Goal: Find contact information: Find contact information

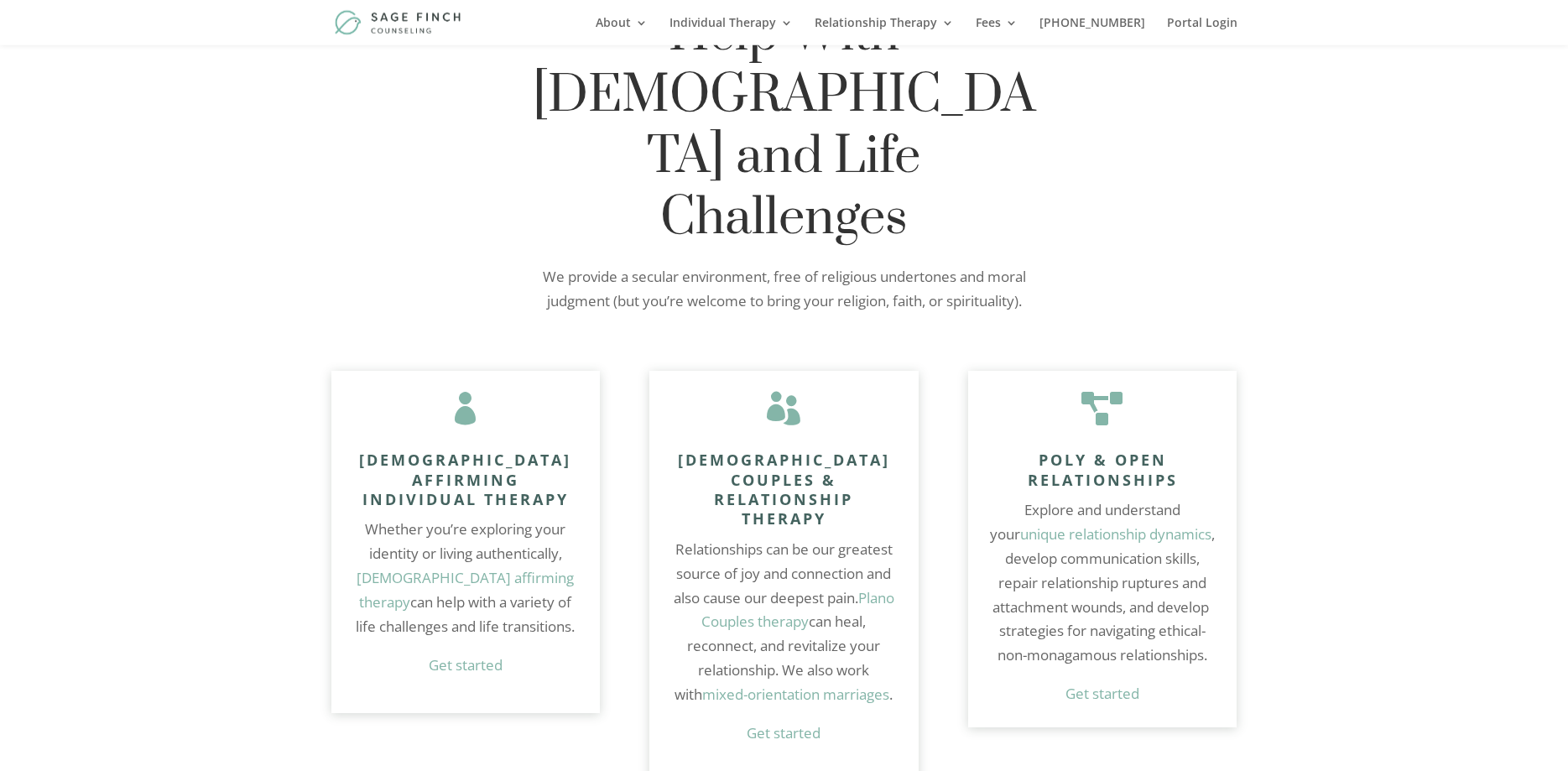
scroll to position [1027, 0]
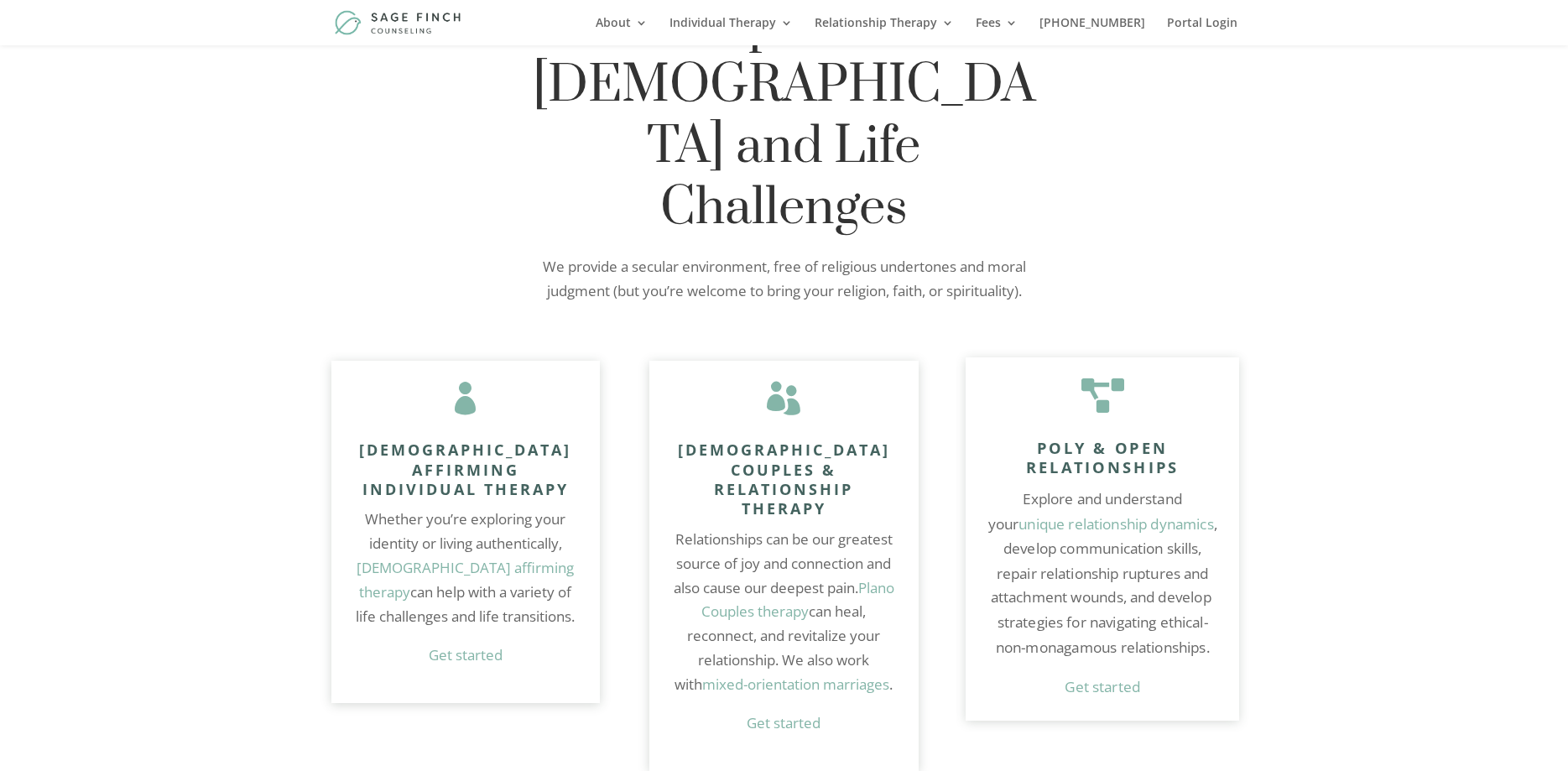
click at [1157, 513] on link "unique relationship dynamics" at bounding box center [1115, 523] width 196 height 19
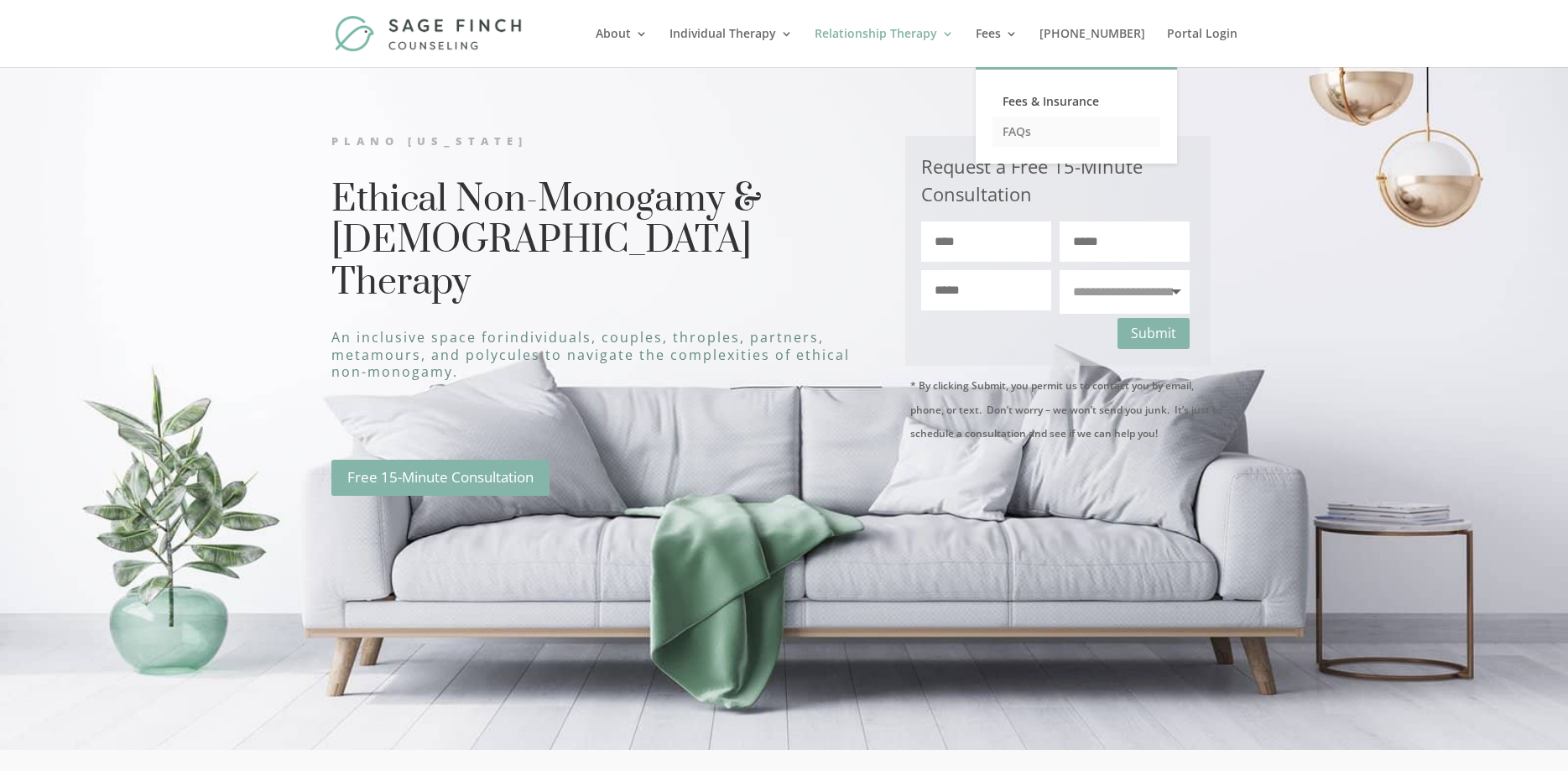
click at [1051, 131] on link "FAQs" at bounding box center [1076, 131] width 168 height 30
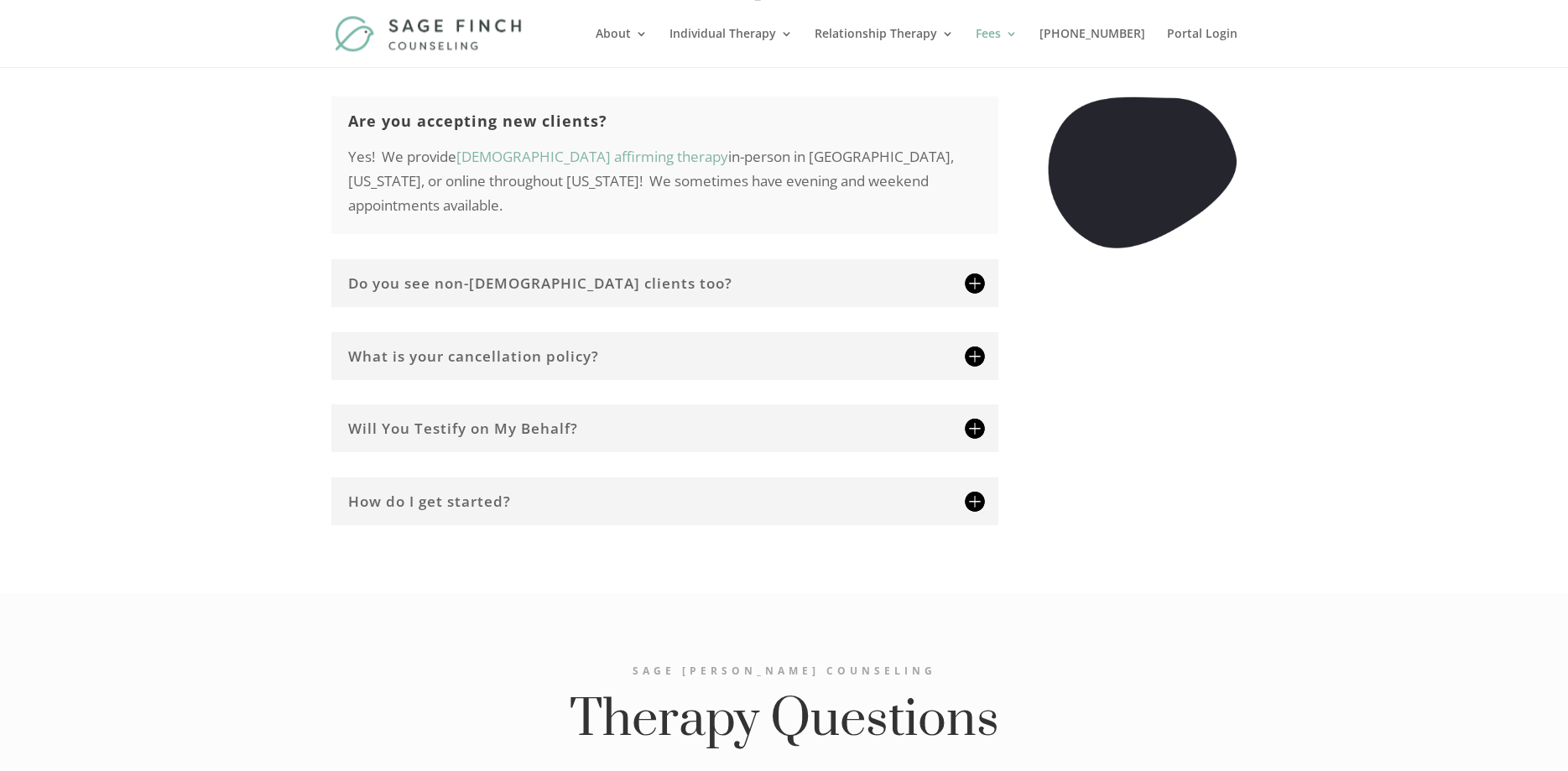
scroll to position [856, 0]
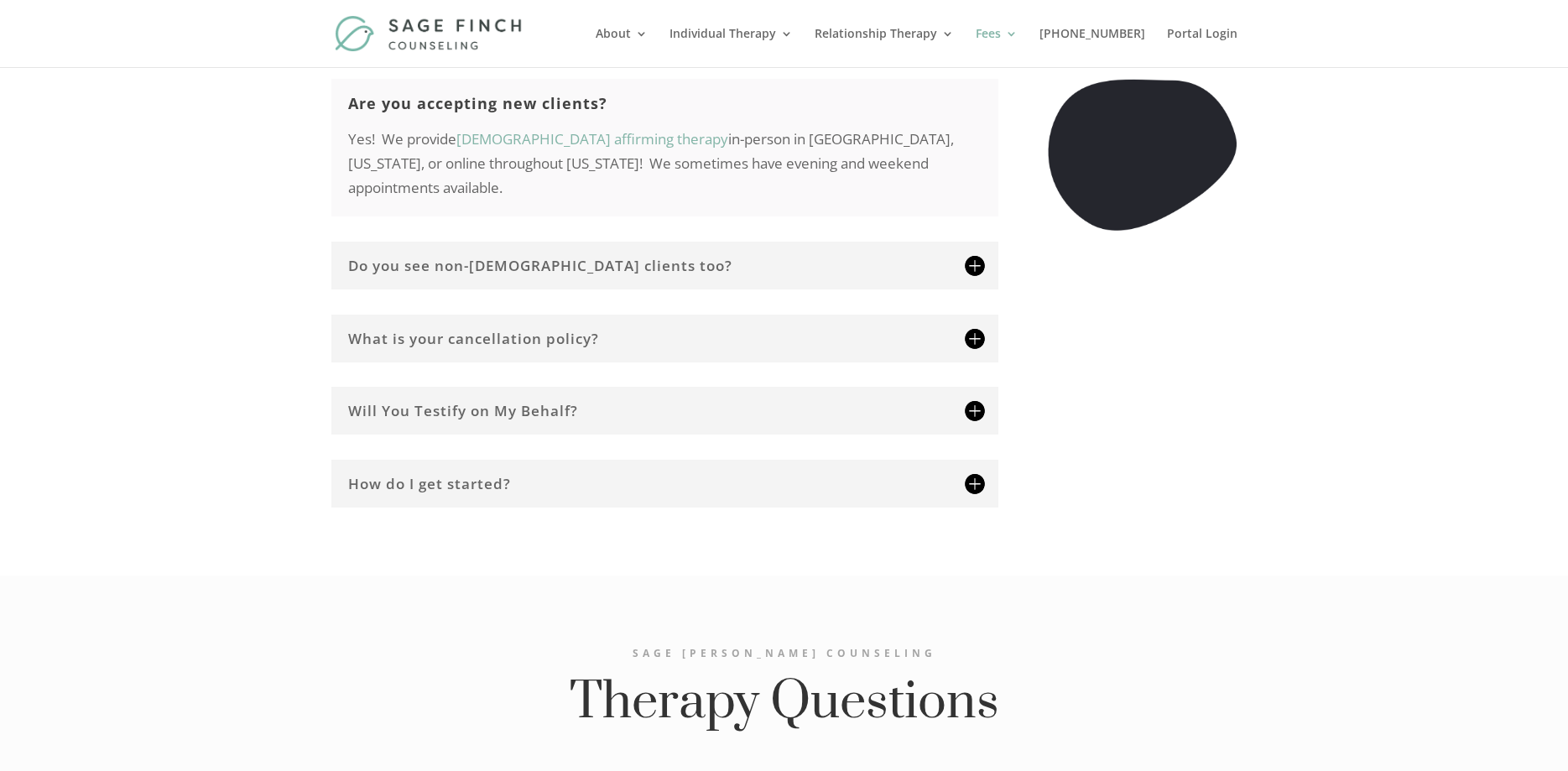
click at [977, 259] on h5 "Do you see non-LGBTQIA+ clients too?" at bounding box center [665, 266] width 634 height 15
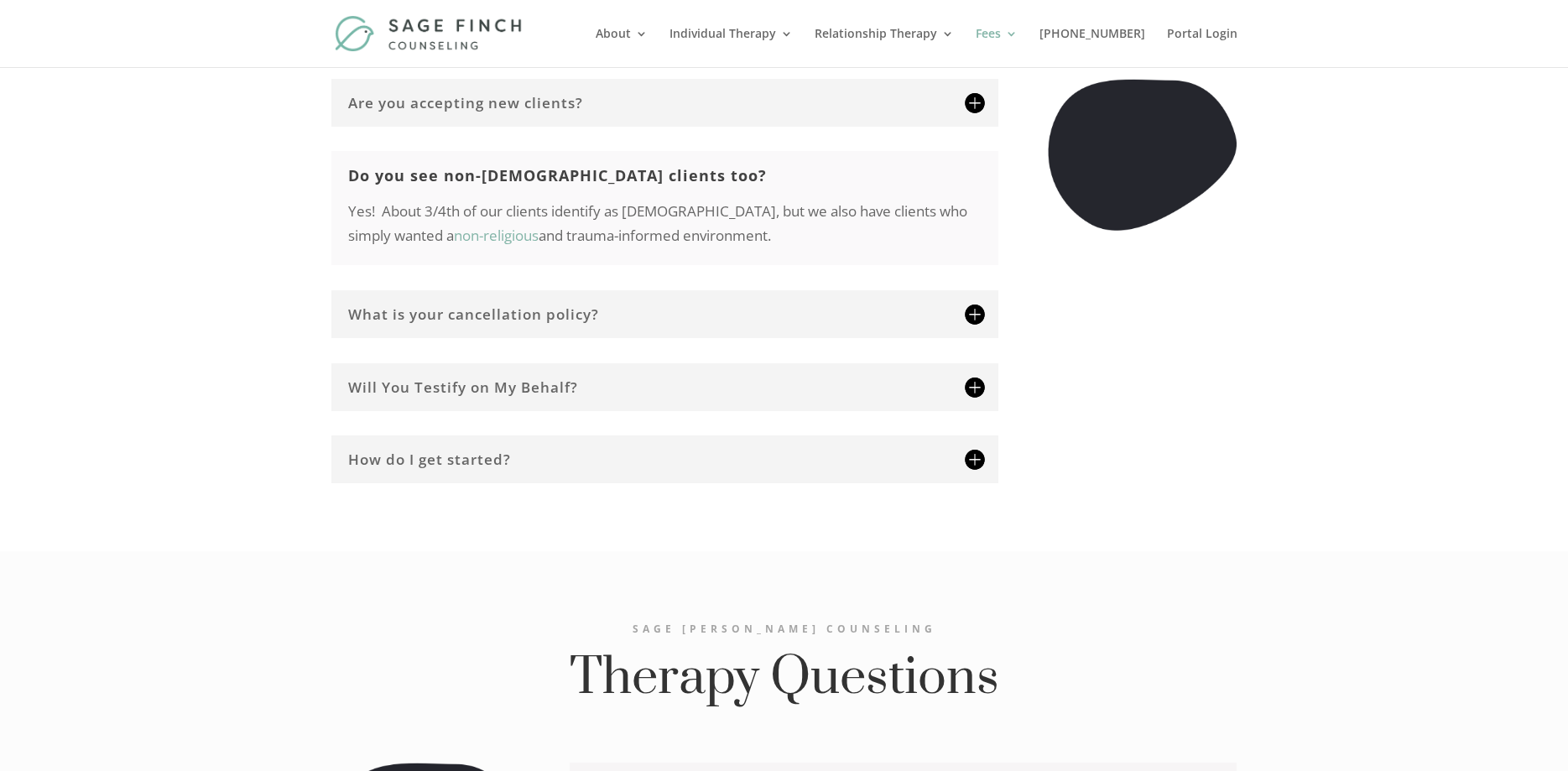
click at [978, 380] on h5 "Will You Testify on My Behalf?" at bounding box center [665, 387] width 634 height 15
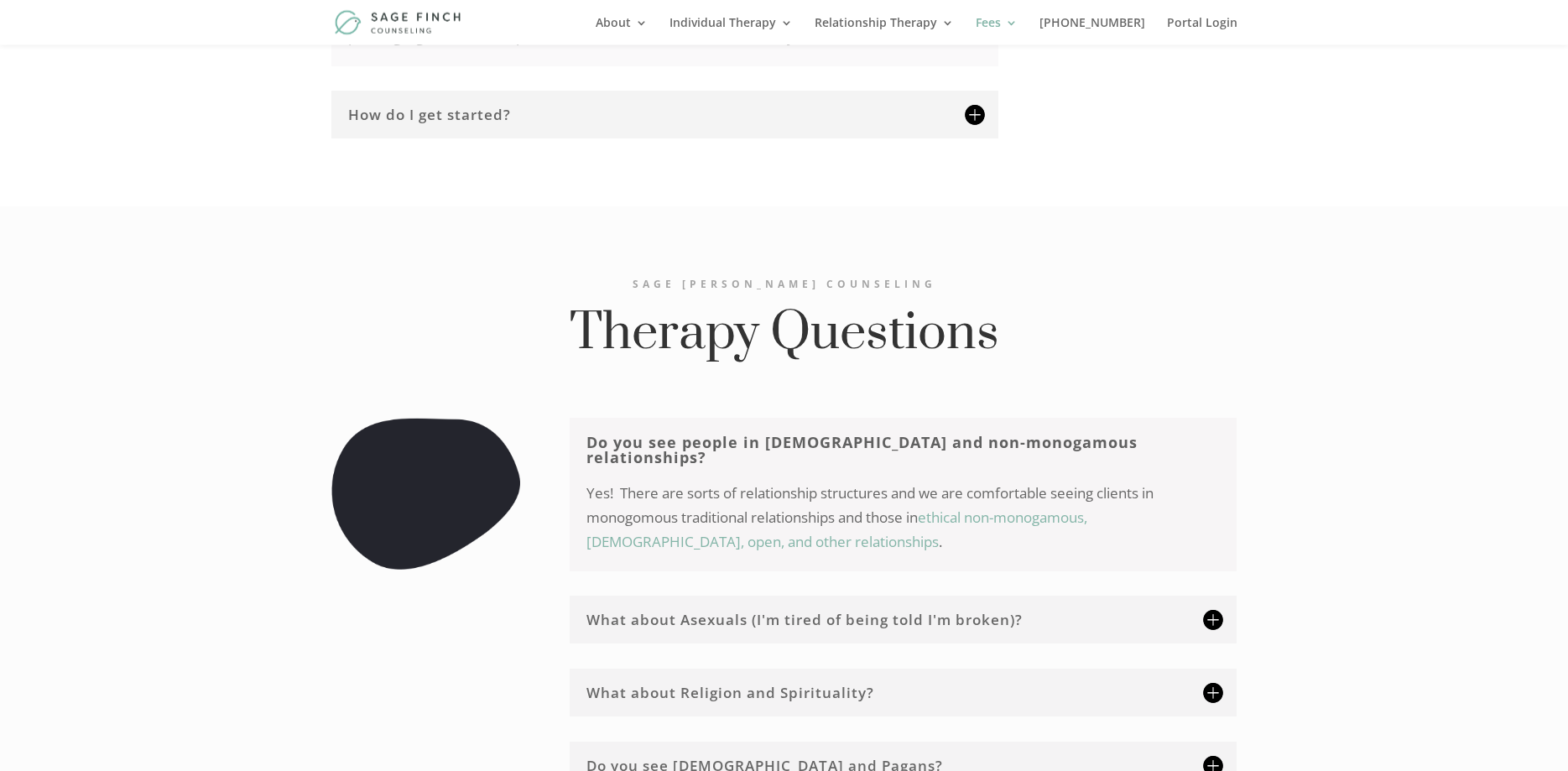
scroll to position [1370, 0]
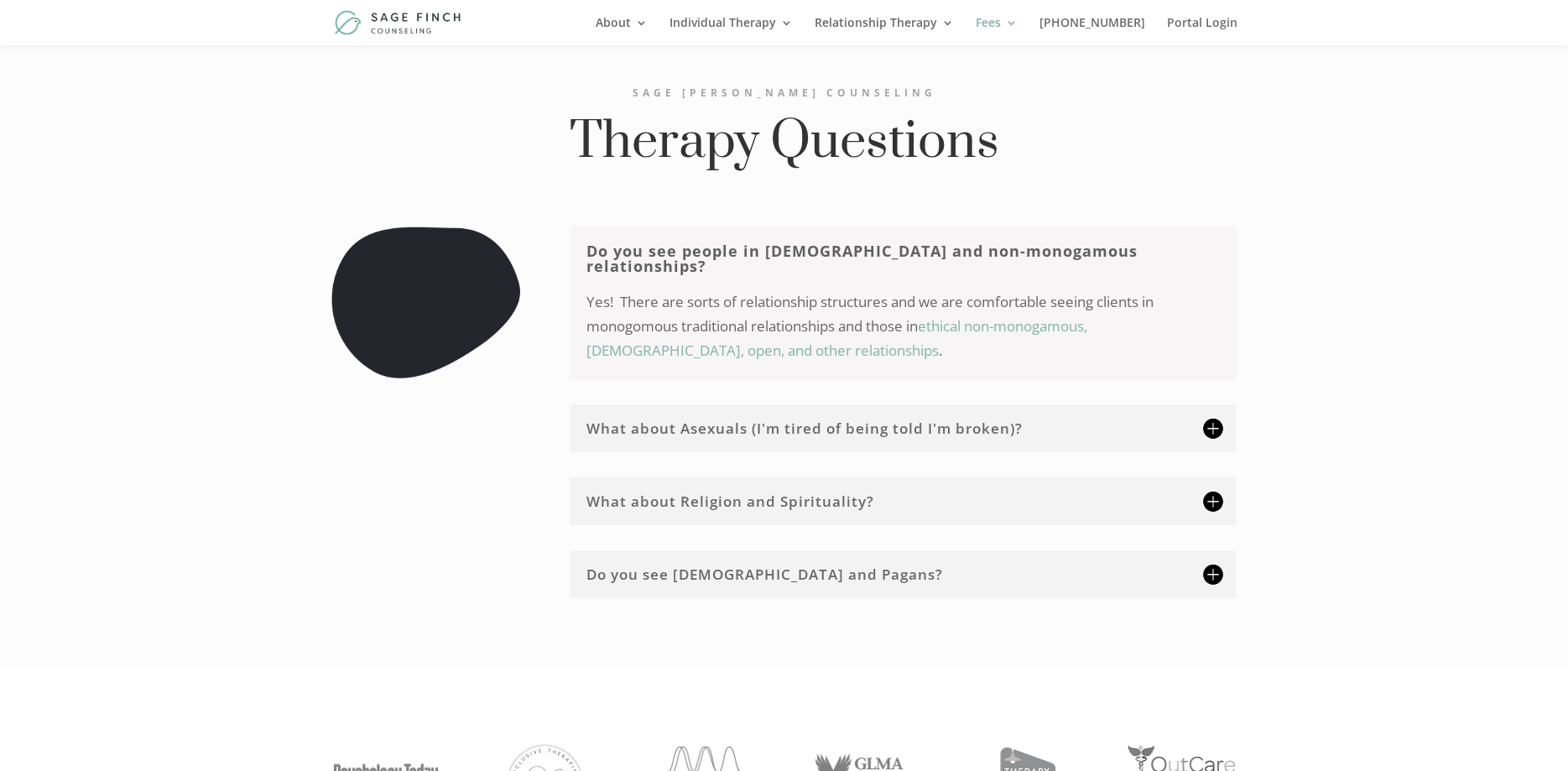
click at [992, 317] on link "ethical non-monogamous, polyamorous, open, and other relationships" at bounding box center [836, 338] width 501 height 44
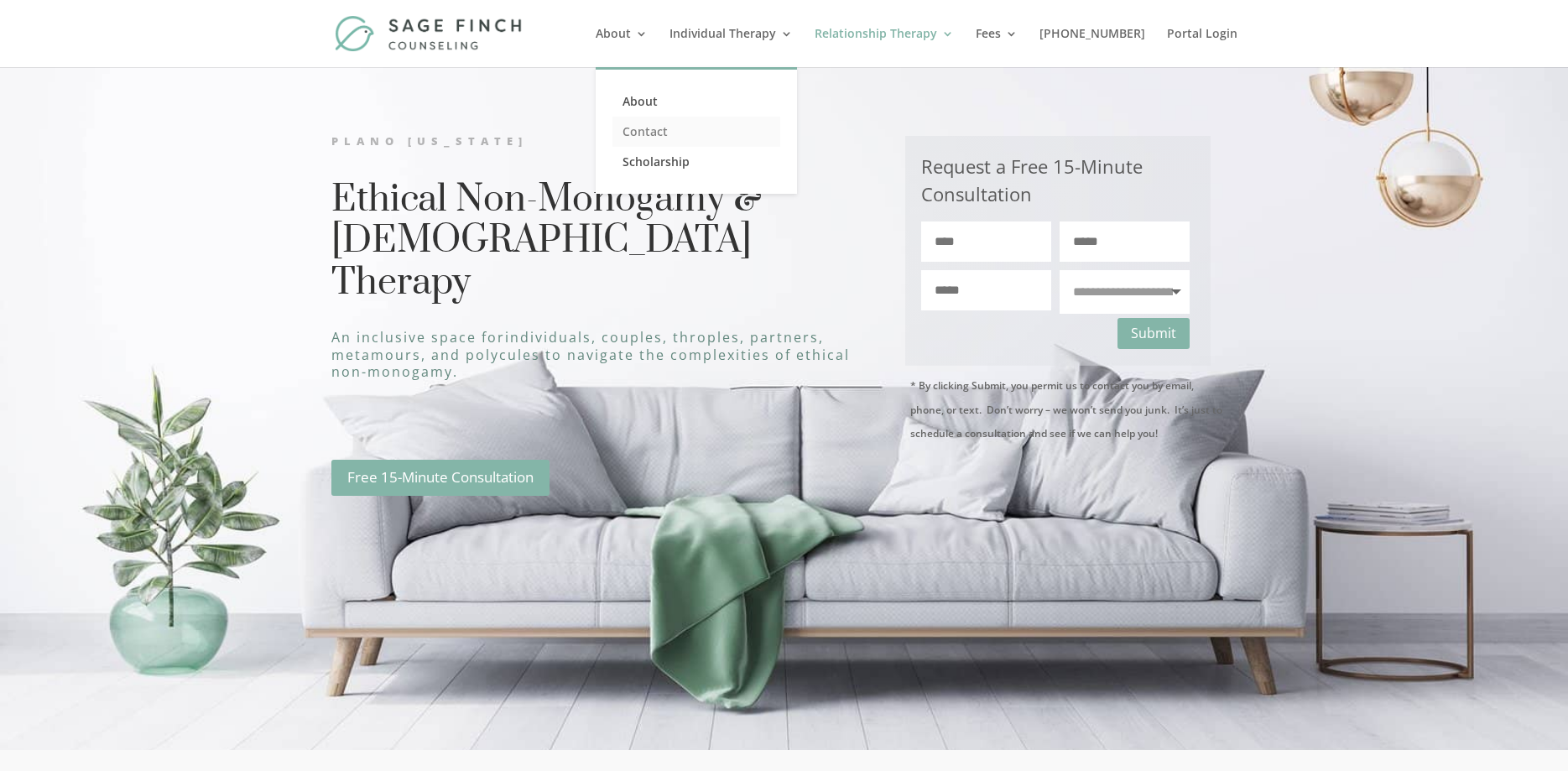
click at [681, 128] on link "Contact" at bounding box center [696, 131] width 168 height 30
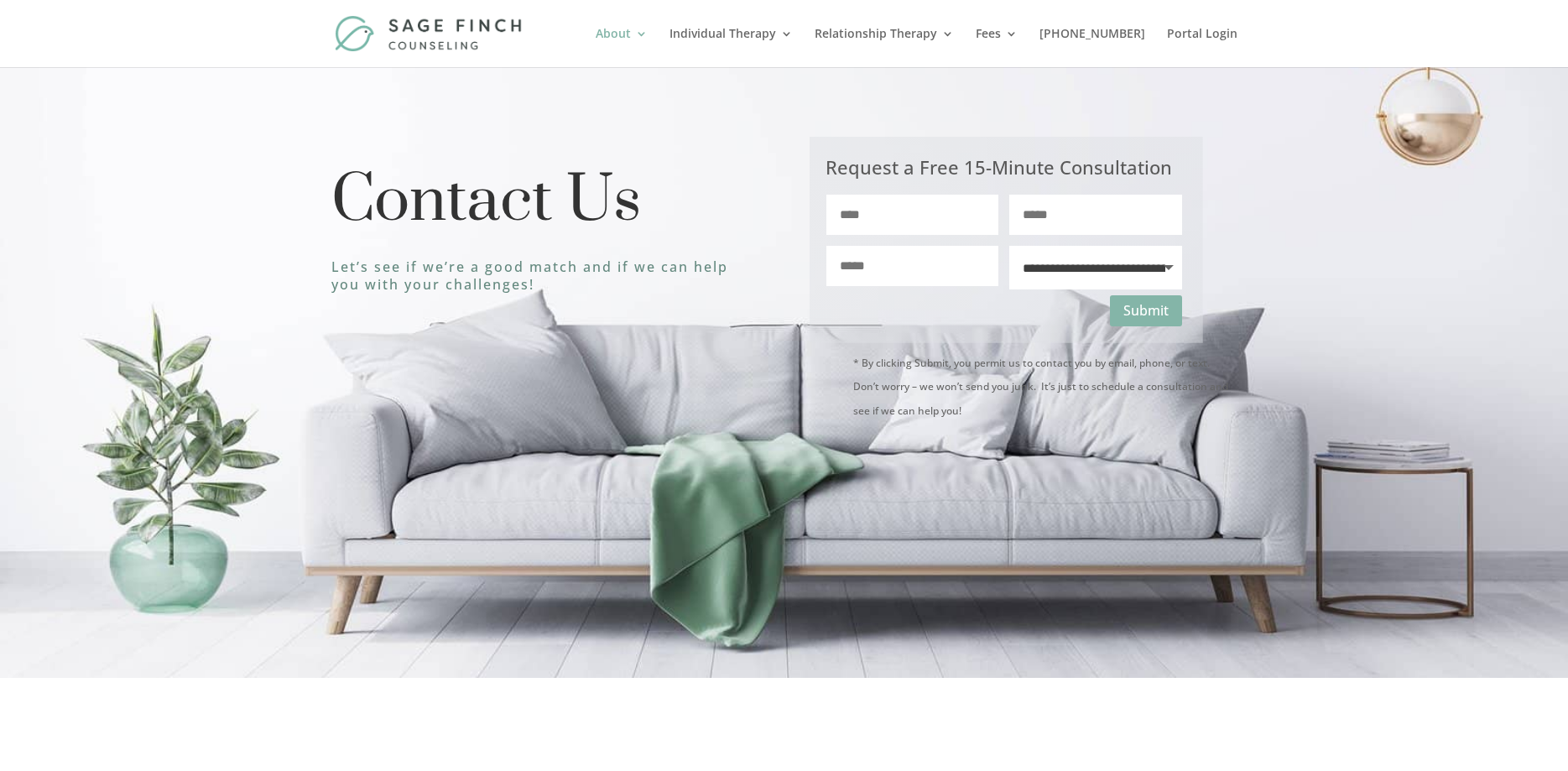
click at [1009, 246] on select "**********" at bounding box center [1095, 267] width 172 height 44
drag, startPoint x: 1166, startPoint y: 268, endPoint x: 1257, endPoint y: 119, distance: 174.6
click at [1257, 122] on div "**********" at bounding box center [784, 373] width 1568 height 611
click at [676, 99] on link "About" at bounding box center [696, 101] width 168 height 30
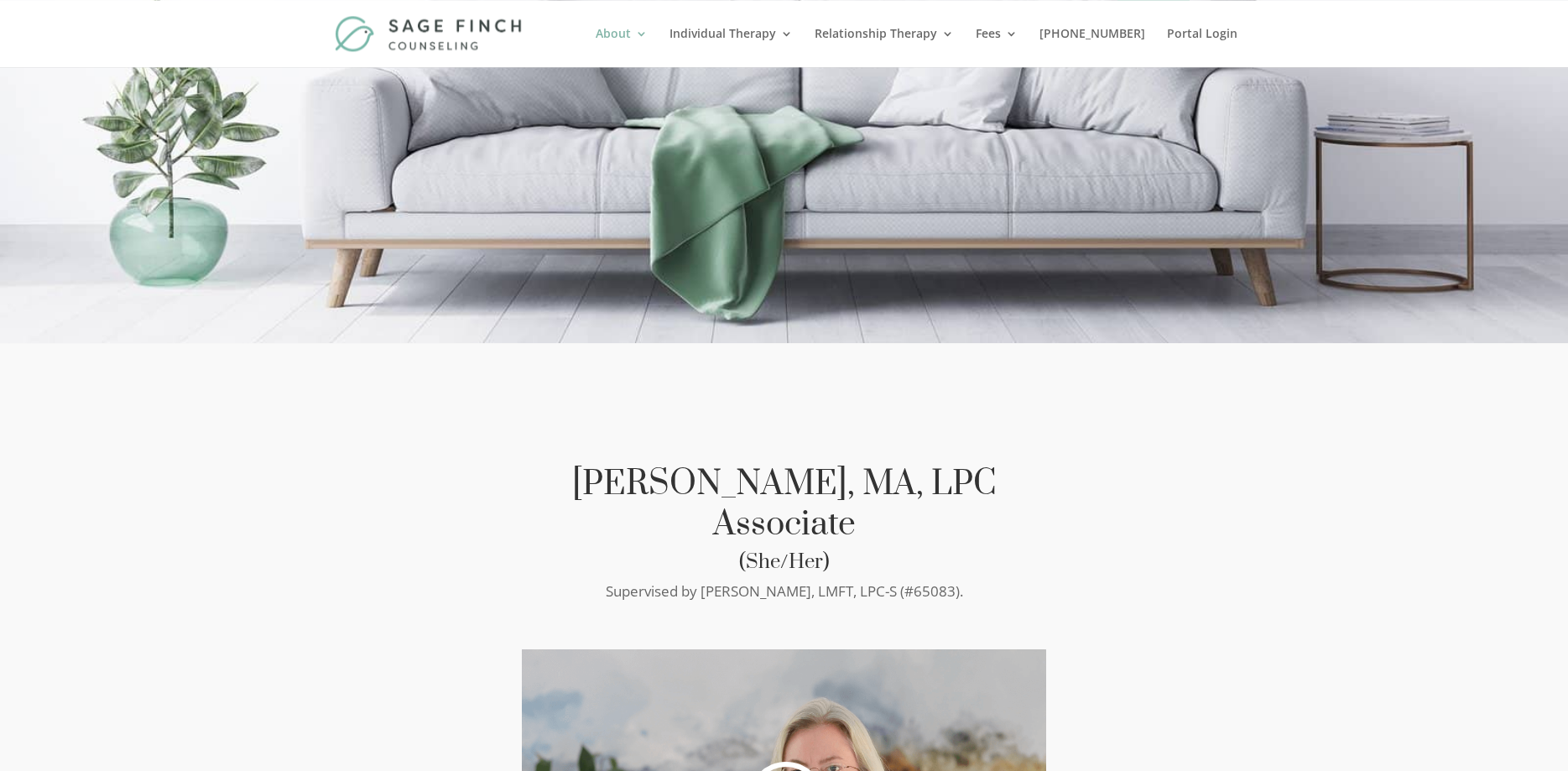
scroll to position [513, 0]
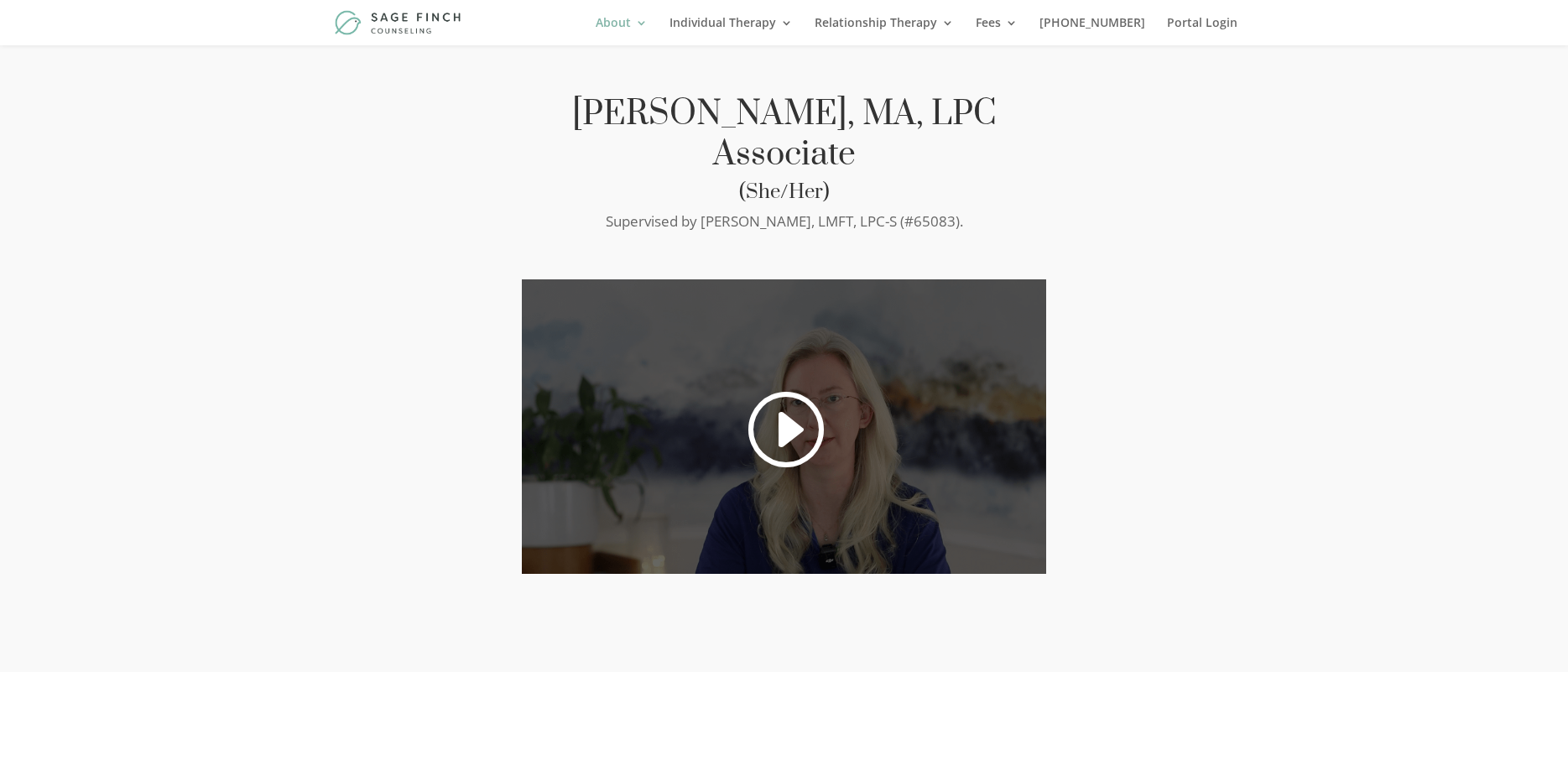
click at [784, 387] on link at bounding box center [783, 429] width 80 height 85
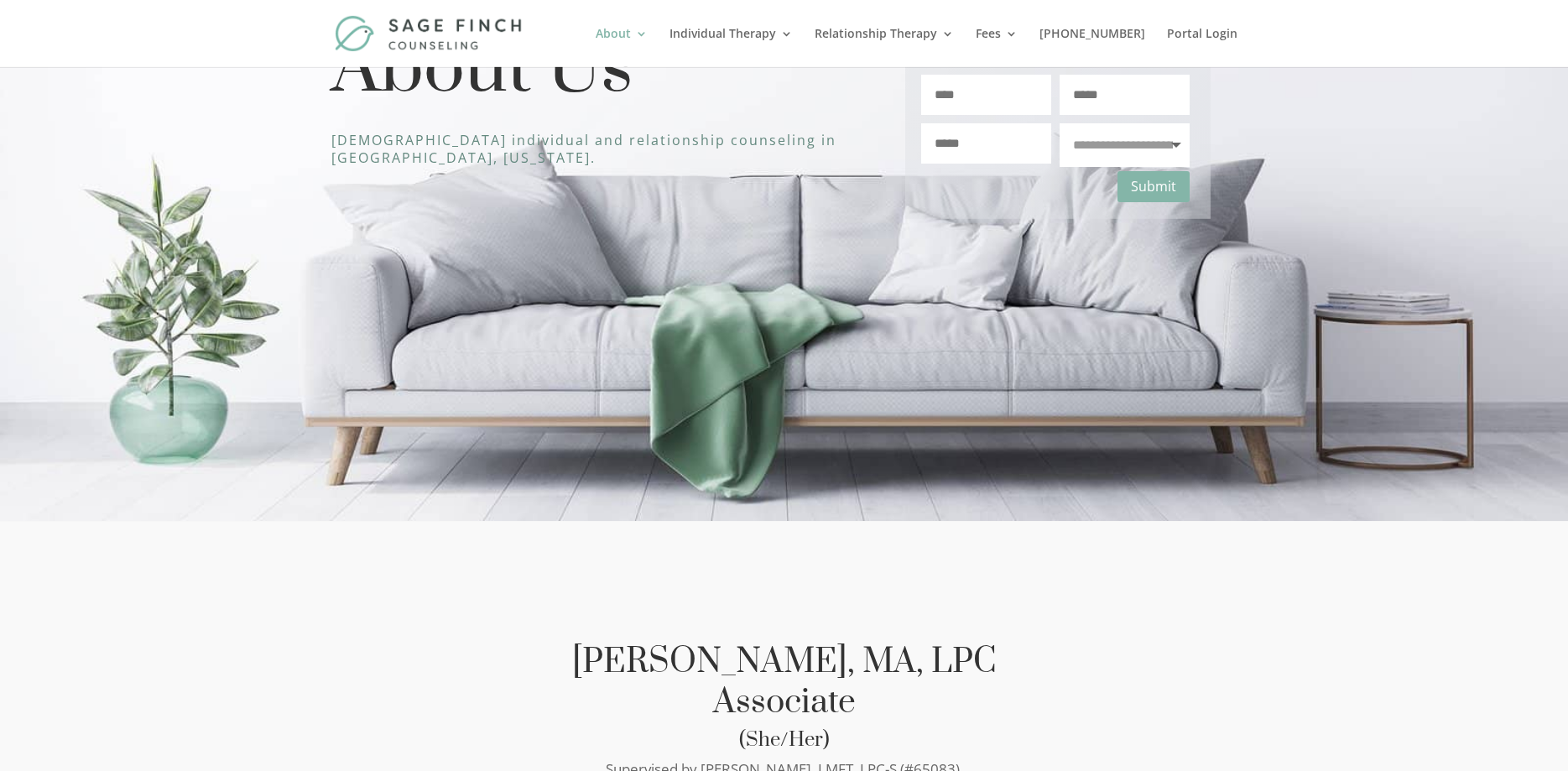
scroll to position [0, 0]
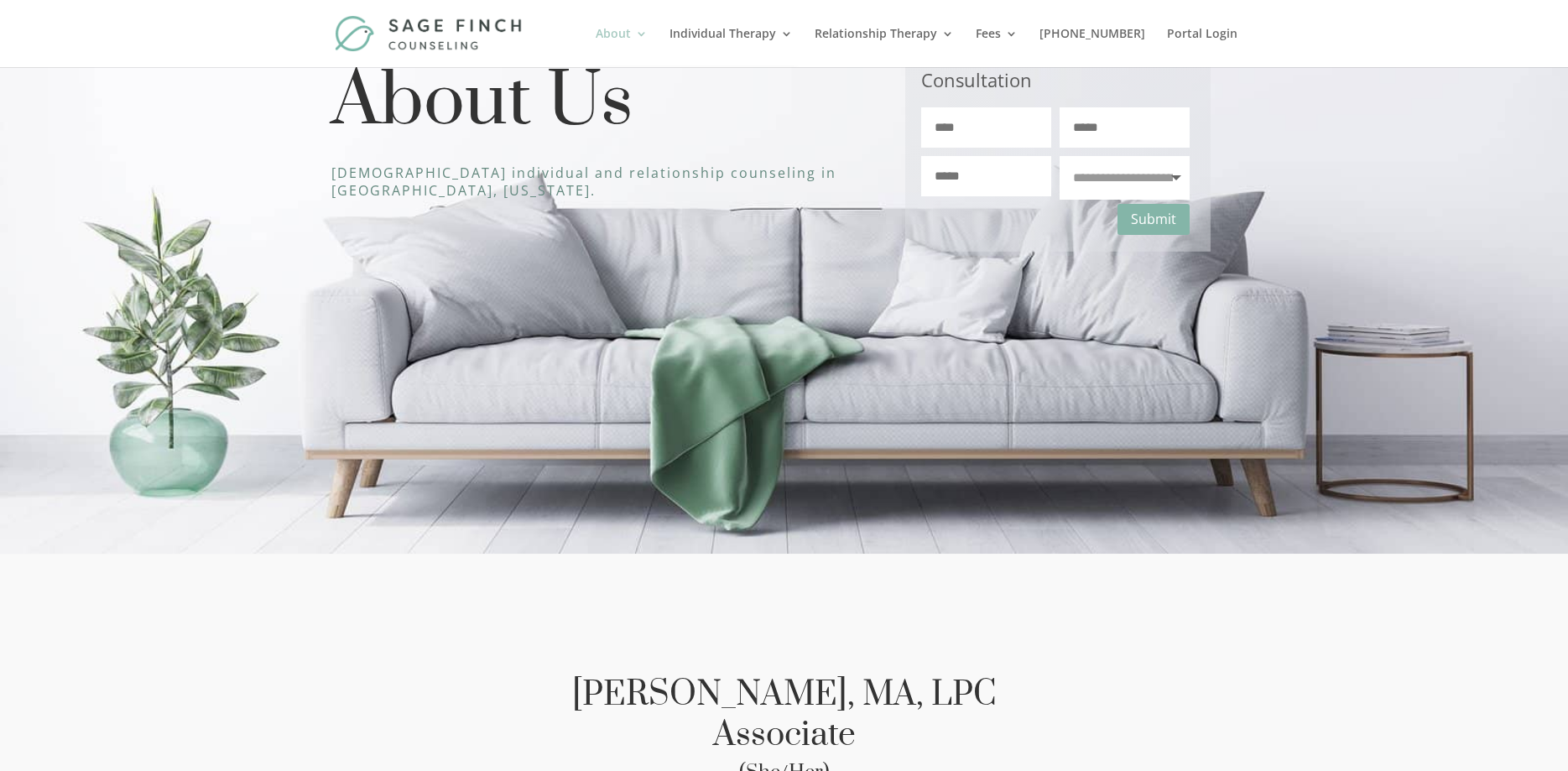
click at [647, 38] on link "About" at bounding box center [622, 47] width 52 height 40
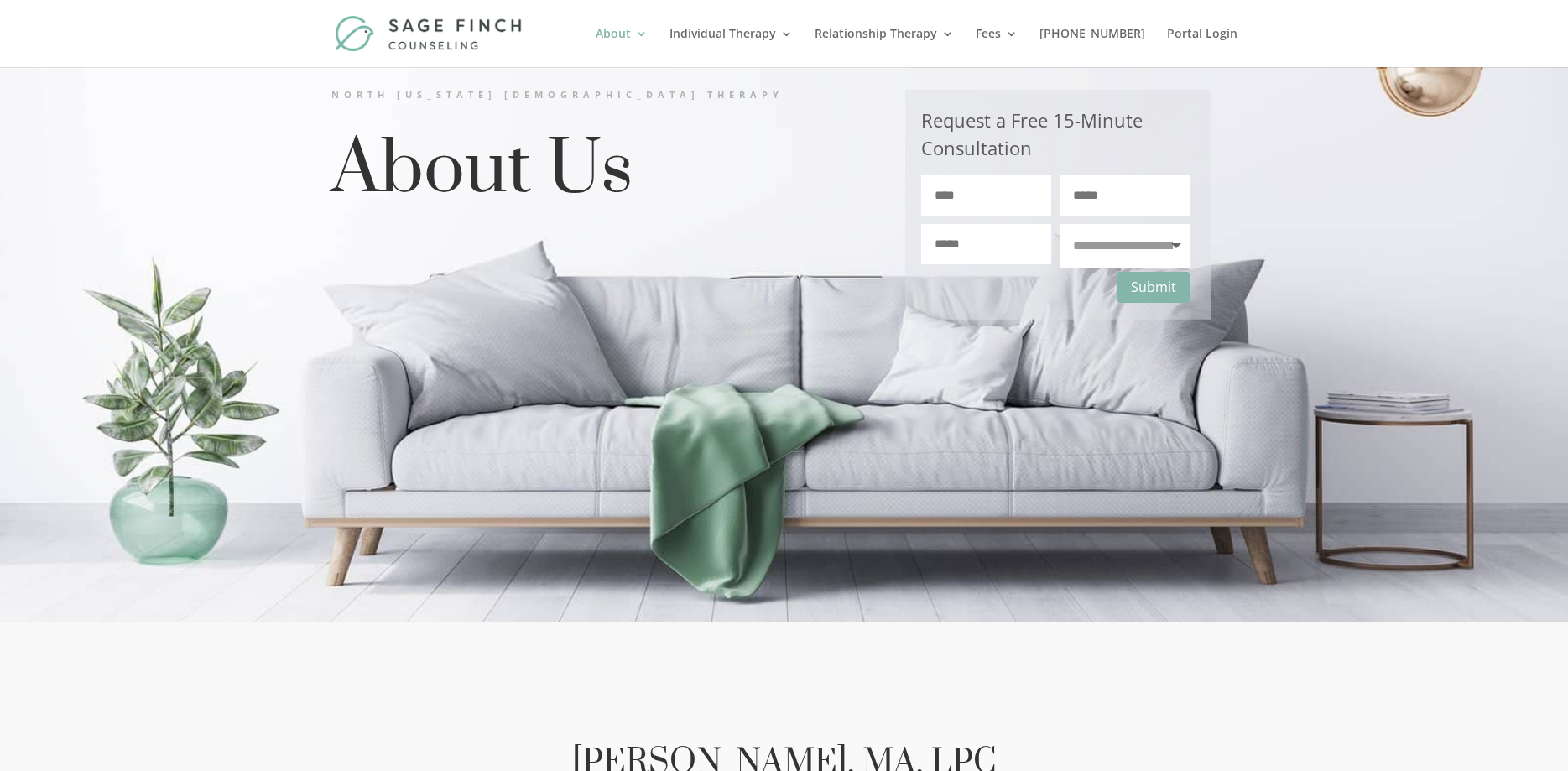
click at [647, 32] on link "About" at bounding box center [622, 47] width 52 height 40
click at [953, 30] on link "Relationship Therapy" at bounding box center [884, 47] width 140 height 40
click at [1017, 34] on link "Fees" at bounding box center [996, 47] width 42 height 40
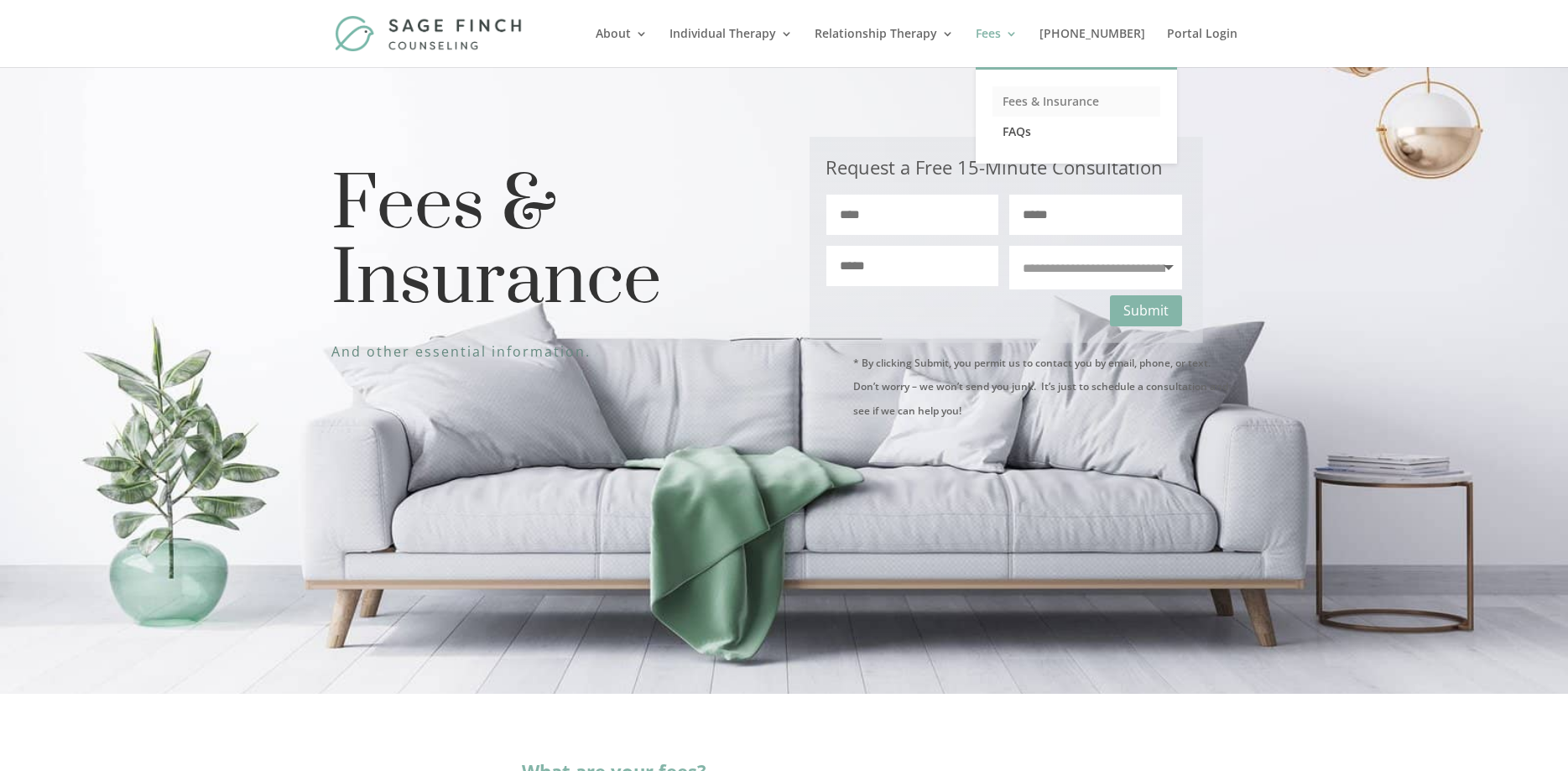
click at [1061, 97] on link "Fees & Insurance" at bounding box center [1076, 101] width 168 height 30
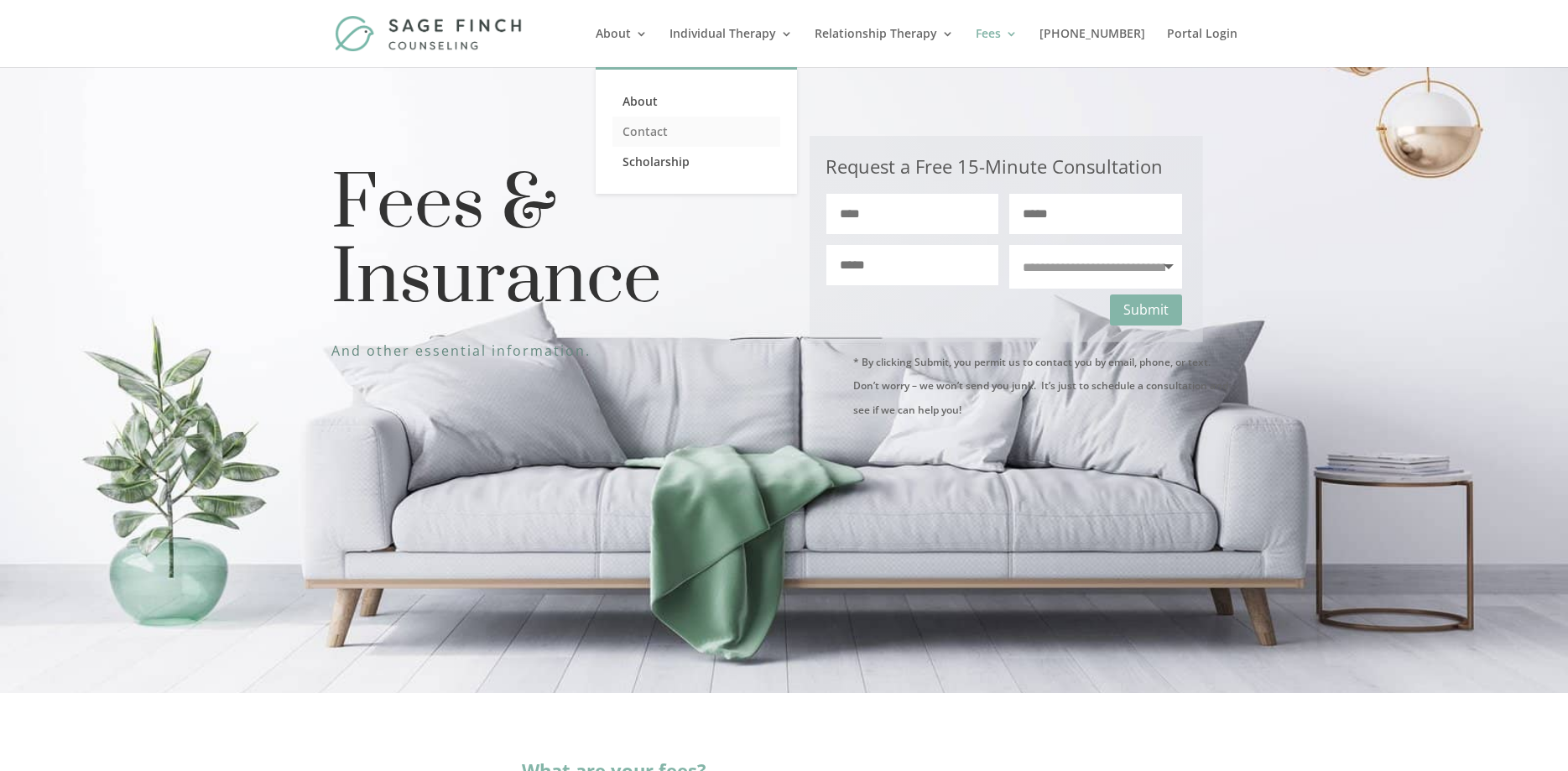
click at [674, 133] on link "Contact" at bounding box center [696, 131] width 168 height 30
